Goal: Complete application form: Complete application form

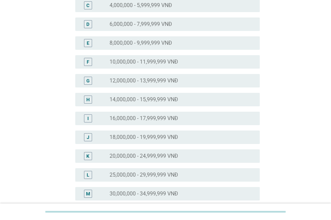
scroll to position [168, 0]
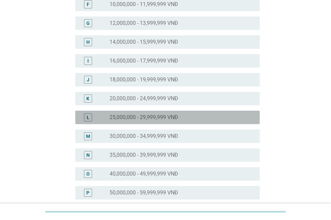
click at [171, 119] on label "25,000,000 - 29,999,999 VNĐ" at bounding box center [144, 117] width 69 height 7
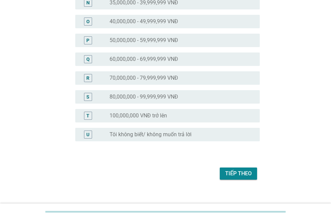
scroll to position [328, 0]
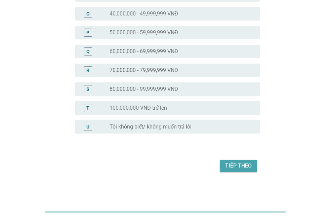
click at [226, 168] on div "Tiếp theo" at bounding box center [238, 166] width 27 height 8
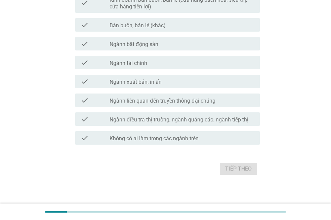
scroll to position [375, 0]
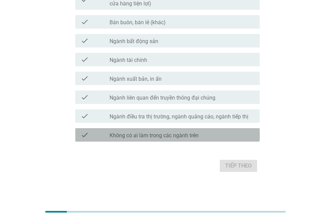
click at [177, 135] on label "Không có ai làm trong các ngành trên" at bounding box center [154, 135] width 89 height 7
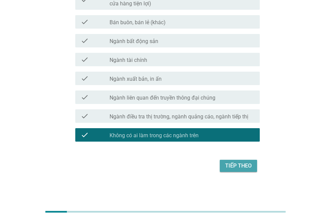
click at [233, 165] on div "Tiếp theo" at bounding box center [238, 166] width 27 height 8
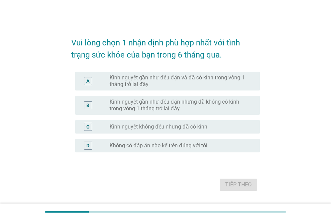
click at [197, 83] on label "Kinh nguyệt gần như đều đặn và đã có kinh trong vòng 1 tháng trở lại đây" at bounding box center [179, 80] width 139 height 13
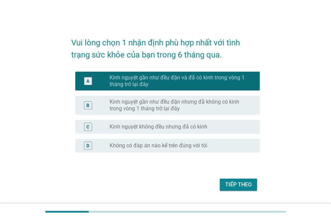
click at [237, 185] on div "Tiếp theo" at bounding box center [238, 184] width 27 height 8
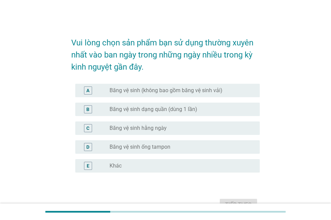
click at [153, 130] on label "Băng vệ sinh hằng ngày" at bounding box center [138, 128] width 57 height 7
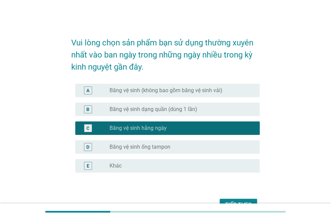
click at [159, 90] on label "Băng vệ sinh (không bao gồm băng vệ sinh vải)" at bounding box center [166, 90] width 113 height 7
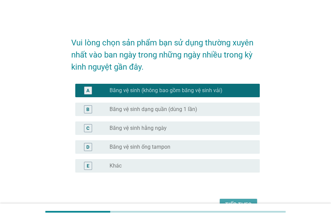
click at [240, 202] on div "Tiếp theo" at bounding box center [238, 205] width 27 height 8
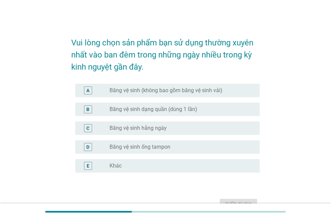
click at [196, 112] on label "Băng vệ sinh dạng quần (dùng 1 lần)" at bounding box center [154, 109] width 88 height 7
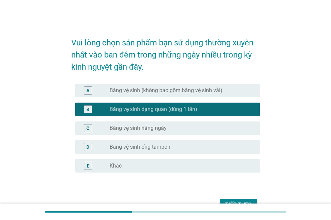
click at [237, 201] on div "Tiếp theo" at bounding box center [238, 205] width 27 height 8
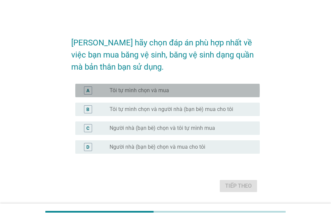
click at [153, 94] on div "radio_button_unchecked Tôi tự mình chọn và mua" at bounding box center [182, 90] width 145 height 8
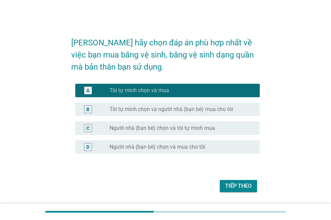
click at [230, 186] on div "Tiếp theo" at bounding box center [238, 186] width 27 height 8
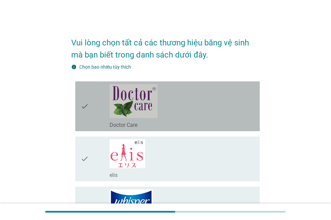
click at [176, 117] on div "check_box_outline_blank Doctor Care" at bounding box center [182, 106] width 145 height 44
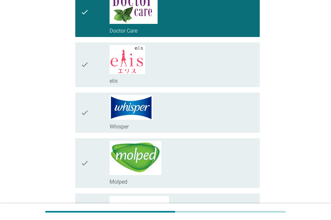
scroll to position [101, 0]
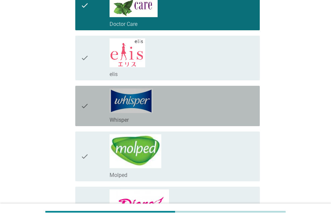
click at [176, 117] on div "check_box_outline_blank Whisper" at bounding box center [182, 119] width 145 height 8
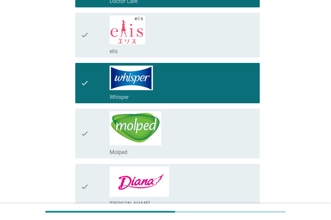
scroll to position [168, 0]
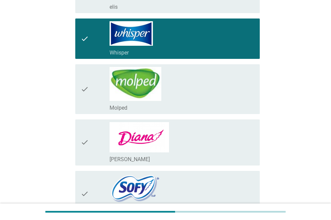
click at [182, 141] on div "check_box_outline_blank [PERSON_NAME]" at bounding box center [182, 142] width 145 height 41
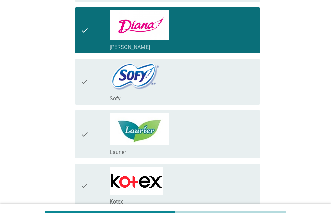
scroll to position [302, 0]
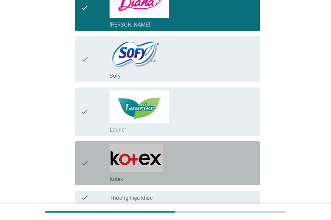
click at [184, 166] on div "check_box_outline_blank Kotex" at bounding box center [182, 163] width 145 height 39
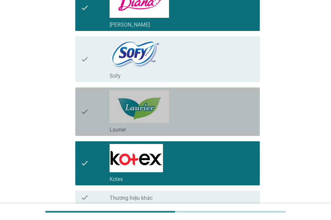
click at [189, 120] on div "check_box_outline_blank Laurier" at bounding box center [182, 111] width 145 height 43
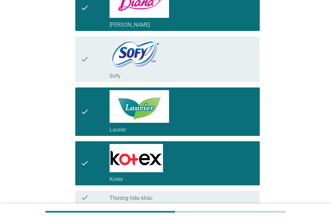
scroll to position [365, 0]
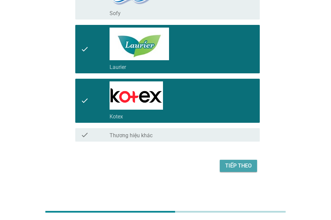
click at [230, 165] on div "Tiếp theo" at bounding box center [238, 166] width 27 height 8
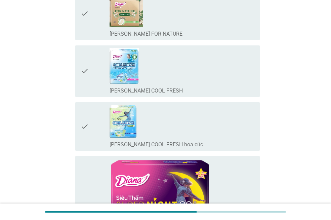
scroll to position [0, 0]
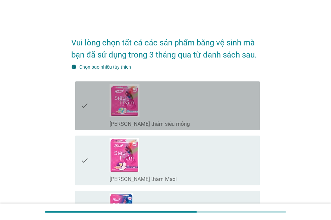
click at [190, 112] on div "check_box_outline_blank [PERSON_NAME] thấm siêu mỏng" at bounding box center [182, 105] width 145 height 43
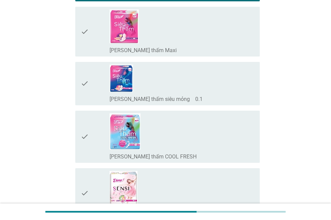
scroll to position [134, 0]
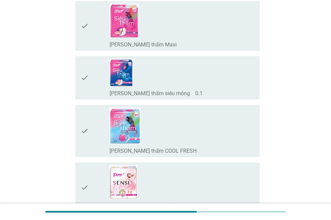
click at [177, 87] on div "check_box_outline_blank [PERSON_NAME] thấm siêu mỏng　0.1" at bounding box center [182, 78] width 145 height 38
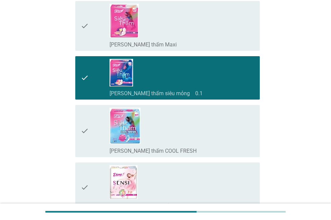
click at [185, 136] on div "check_box_outline_blank [PERSON_NAME] thấm COOL FRESH" at bounding box center [182, 130] width 145 height 47
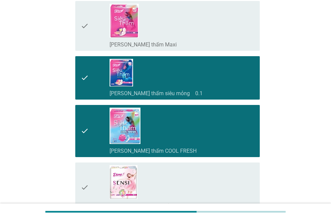
click at [182, 180] on div "check_box_outline_blank [PERSON_NAME] SENSI siêu mỏng" at bounding box center [182, 187] width 145 height 44
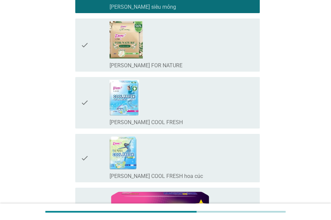
scroll to position [336, 0]
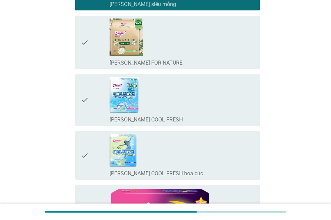
click at [176, 103] on div "check_box_outline_blank [PERSON_NAME] SENSI COOL FRESH" at bounding box center [182, 100] width 145 height 46
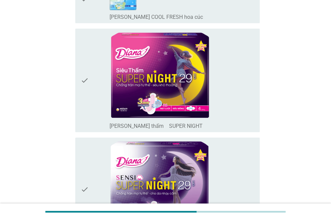
scroll to position [504, 0]
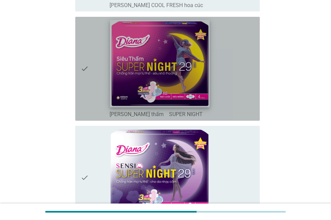
click at [181, 81] on img at bounding box center [159, 63] width 99 height 87
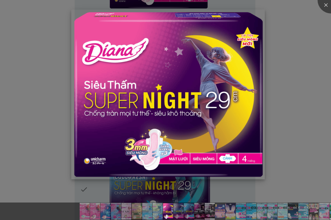
scroll to position [638, 0]
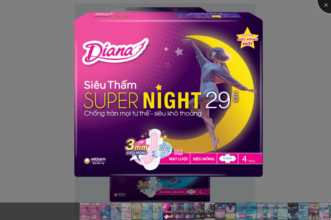
click at [328, 6] on div at bounding box center [330, 0] width 27 height 27
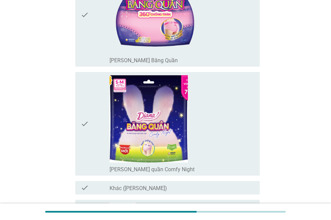
scroll to position [1008, 0]
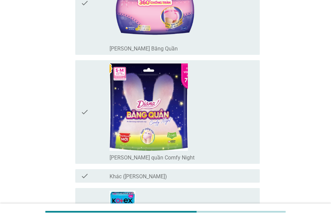
click at [209, 35] on div "check_box_outline_blank [PERSON_NAME] Băng Quần" at bounding box center [182, 3] width 145 height 98
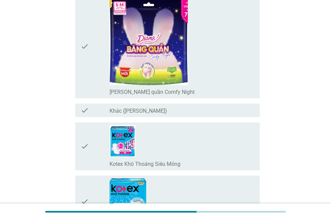
scroll to position [1142, 0]
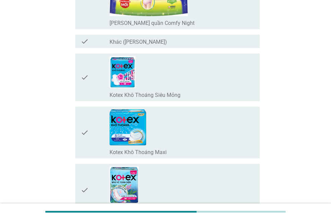
click at [197, 79] on div "check_box_outline_blank Kotex Khô Thoáng Siêu Mỏng" at bounding box center [182, 77] width 145 height 42
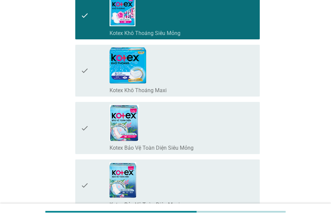
scroll to position [1310, 0]
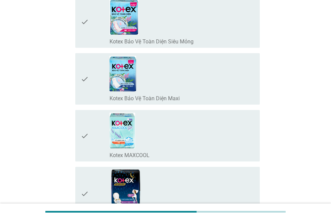
click at [189, 91] on div "check_box_outline_blank Kotex Bảo Vệ Toàn Diện Maxi" at bounding box center [182, 79] width 145 height 46
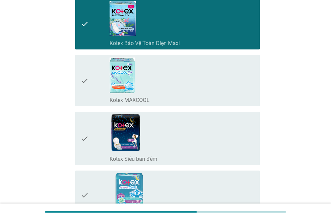
scroll to position [1444, 0]
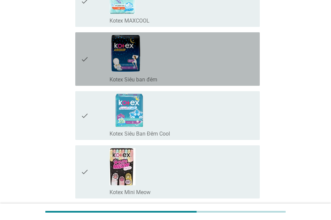
click at [179, 66] on div "check_box_outline_blank Kotex Siêu ban đêm" at bounding box center [182, 59] width 145 height 48
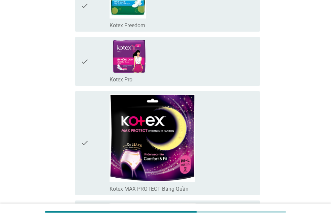
scroll to position [1780, 0]
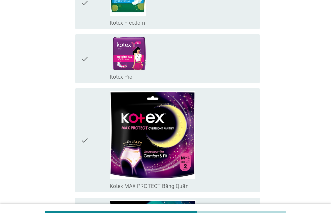
click at [217, 161] on div "check_box_outline_blank Kotex MAX PROTECT Băng Quần" at bounding box center [182, 140] width 145 height 98
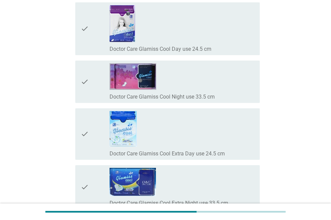
scroll to position [5247, 0]
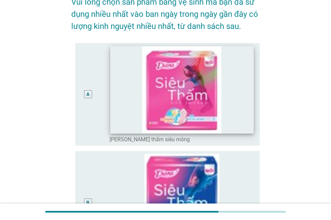
scroll to position [101, 0]
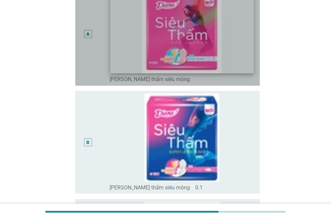
click at [201, 44] on img at bounding box center [181, 29] width 143 height 87
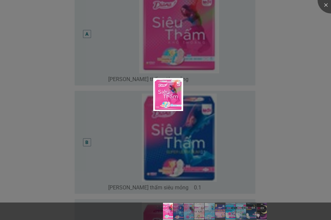
click at [203, 134] on div at bounding box center [165, 110] width 331 height 220
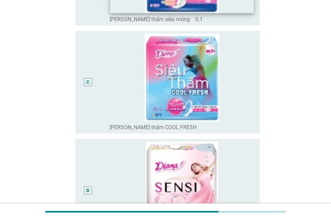
scroll to position [403, 0]
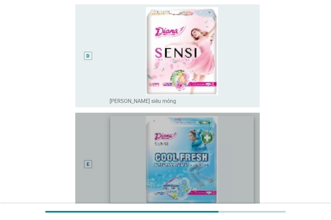
click at [200, 141] on img at bounding box center [181, 159] width 143 height 87
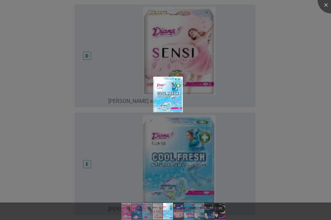
click at [202, 74] on div at bounding box center [165, 110] width 331 height 220
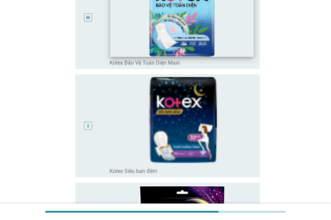
scroll to position [1025, 0]
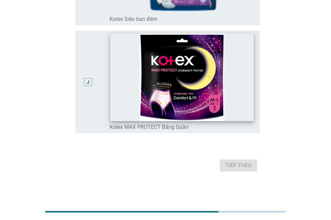
click at [196, 99] on img at bounding box center [181, 77] width 143 height 87
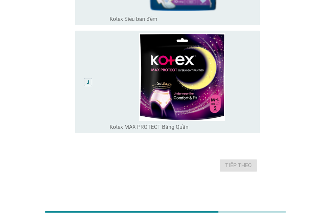
scroll to position [1009, 0]
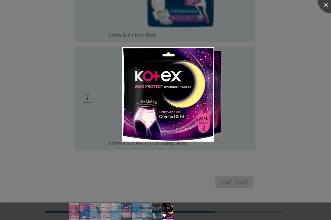
click at [276, 126] on div at bounding box center [165, 110] width 331 height 220
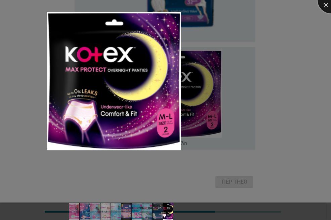
click at [326, 6] on div at bounding box center [330, 0] width 27 height 27
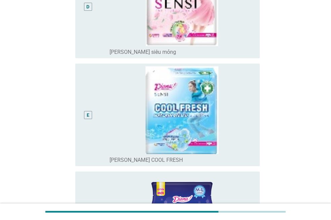
scroll to position [537, 0]
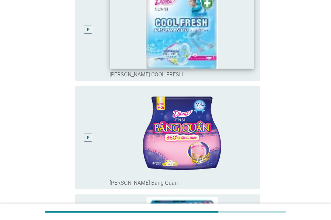
click at [157, 36] on img at bounding box center [181, 24] width 143 height 87
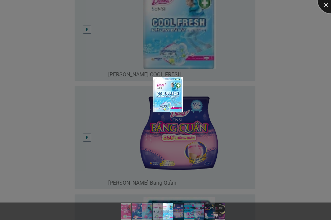
click at [323, 5] on div at bounding box center [330, 0] width 27 height 27
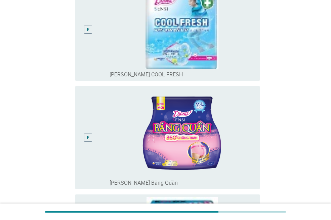
click at [89, 28] on div "E" at bounding box center [88, 29] width 3 height 7
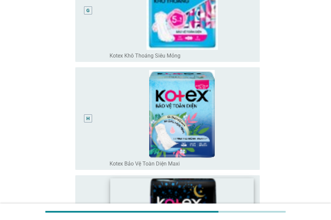
scroll to position [1025, 0]
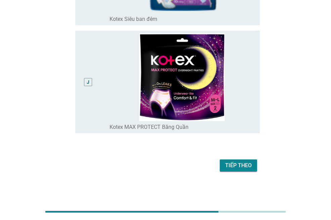
click at [230, 162] on div "Tiếp theo" at bounding box center [238, 165] width 27 height 8
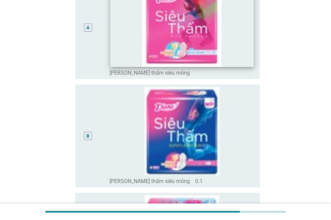
scroll to position [101, 0]
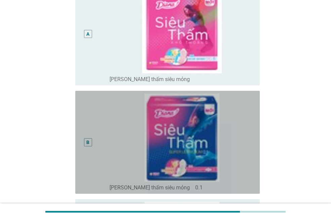
click at [88, 141] on div "B" at bounding box center [87, 141] width 3 height 7
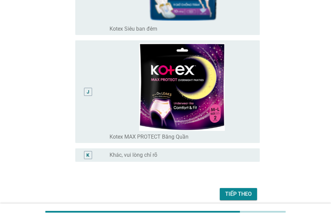
scroll to position [1044, 0]
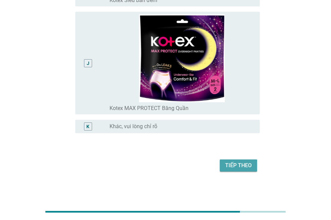
click at [249, 164] on div "Tiếp theo" at bounding box center [238, 165] width 27 height 8
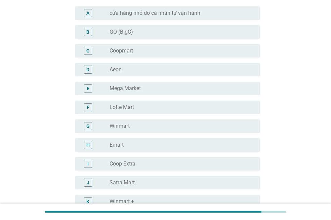
scroll to position [67, 0]
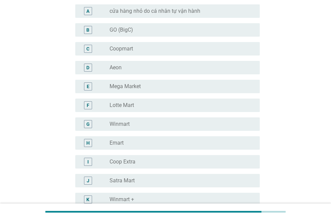
click at [121, 49] on label "Coopmart" at bounding box center [122, 48] width 24 height 7
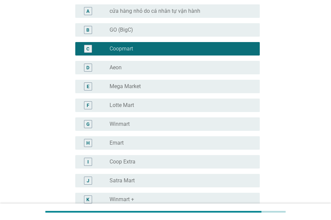
click at [123, 71] on div "radio_button_unchecked Aeon" at bounding box center [182, 67] width 145 height 8
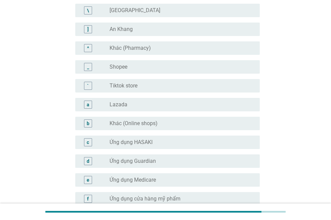
scroll to position [685, 0]
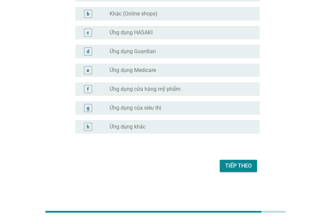
click at [230, 162] on div "Tiếp theo" at bounding box center [238, 166] width 27 height 8
